Goal: Task Accomplishment & Management: Understand process/instructions

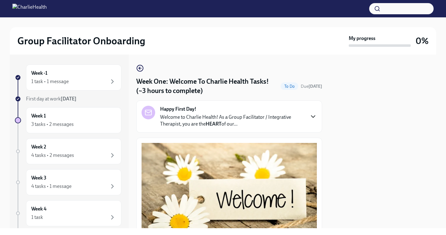
click at [311, 115] on icon "button" at bounding box center [312, 116] width 7 height 7
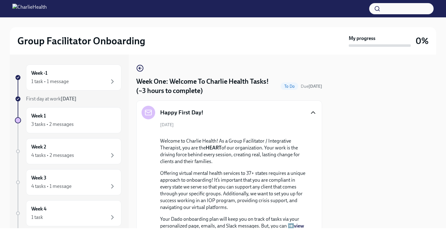
click at [314, 147] on div "[DATE] Welcome to Charlie Health! As a Group Facilitator / Integrative Therapis…" at bounding box center [228, 236] width 175 height 228
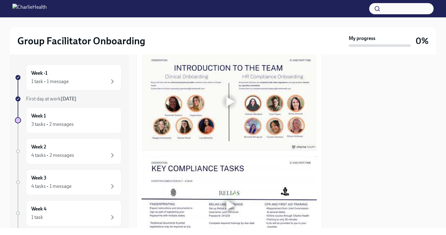
scroll to position [545, 0]
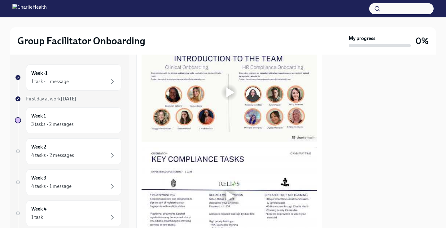
click at [226, 97] on div at bounding box center [230, 92] width 8 height 10
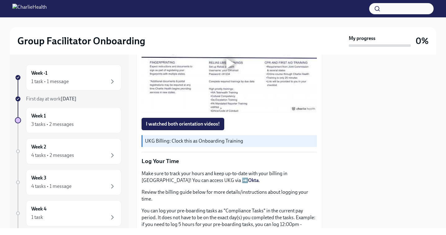
scroll to position [678, 0]
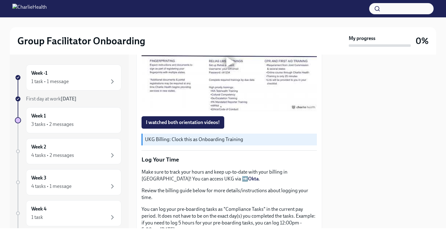
click at [230, 67] on div at bounding box center [230, 62] width 8 height 10
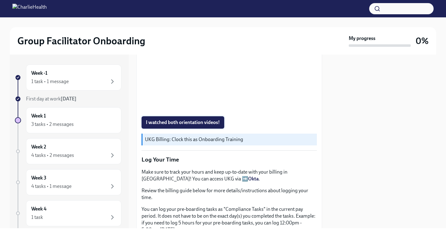
click at [200, 125] on span "I watched both orientation videos!" at bounding box center [183, 122] width 74 height 6
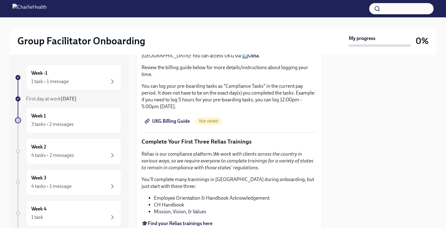
scroll to position [802, 0]
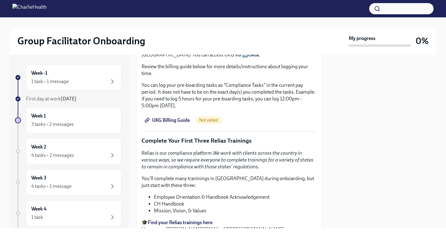
click at [170, 123] on span "UKG Billing Guide" at bounding box center [168, 120] width 44 height 6
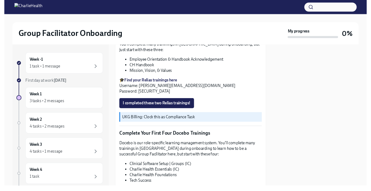
scroll to position [938, 0]
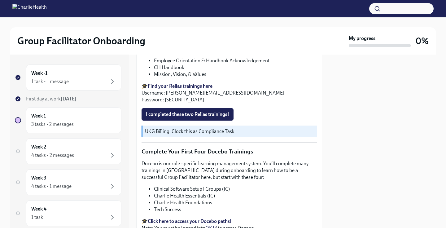
click at [81, 21] on div at bounding box center [223, 22] width 426 height 10
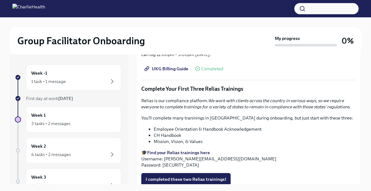
scroll to position [656, 0]
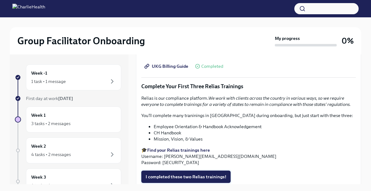
click at [215, 174] on span "I completed these two Relias trainings!" at bounding box center [186, 177] width 81 height 6
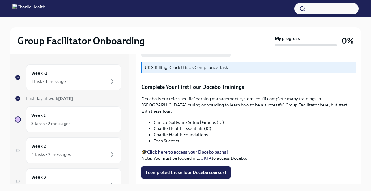
scroll to position [787, 0]
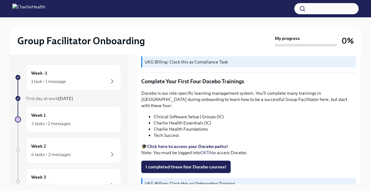
click at [186, 144] on strong "Click here to access your Docebo paths!" at bounding box center [187, 147] width 81 height 6
